Goal: Find specific page/section: Find specific page/section

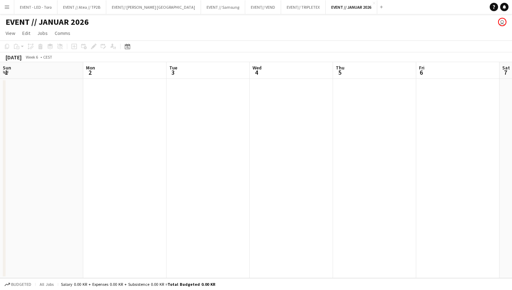
scroll to position [0, 246]
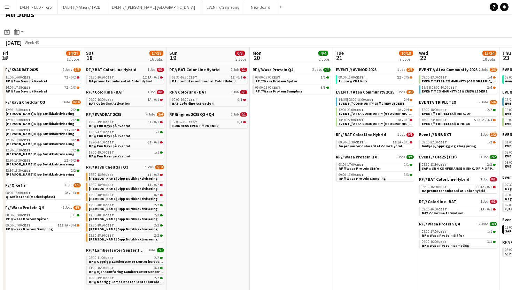
scroll to position [0, 253]
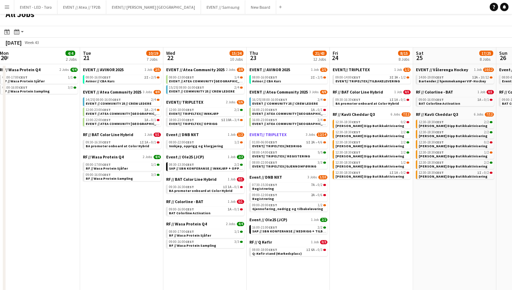
click at [281, 134] on span "EVENT// TRIPLETEX" at bounding box center [268, 134] width 37 height 5
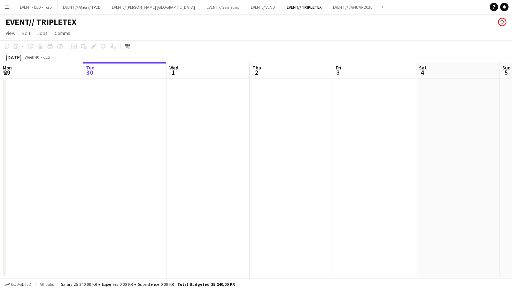
scroll to position [0, 170]
